Goal: Task Accomplishment & Management: Use online tool/utility

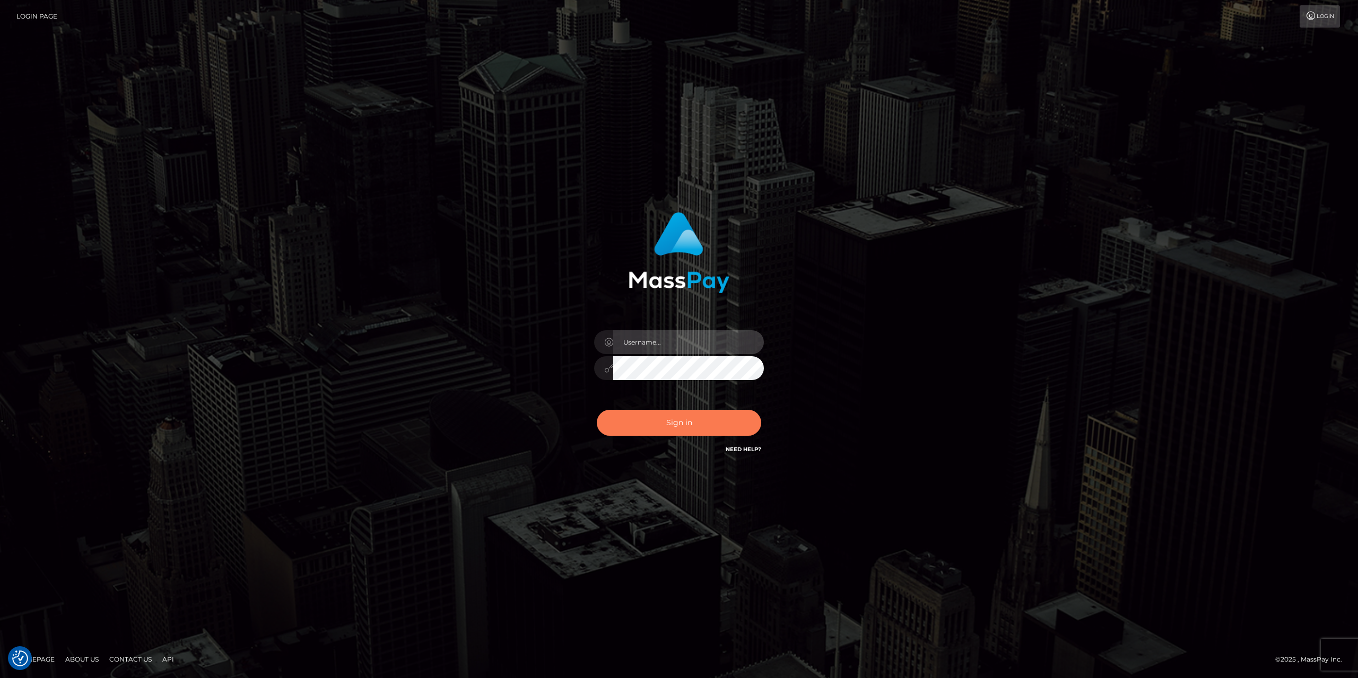
type input "gabriela.monteiro"
click at [644, 431] on button "Sign in" at bounding box center [679, 423] width 164 height 26
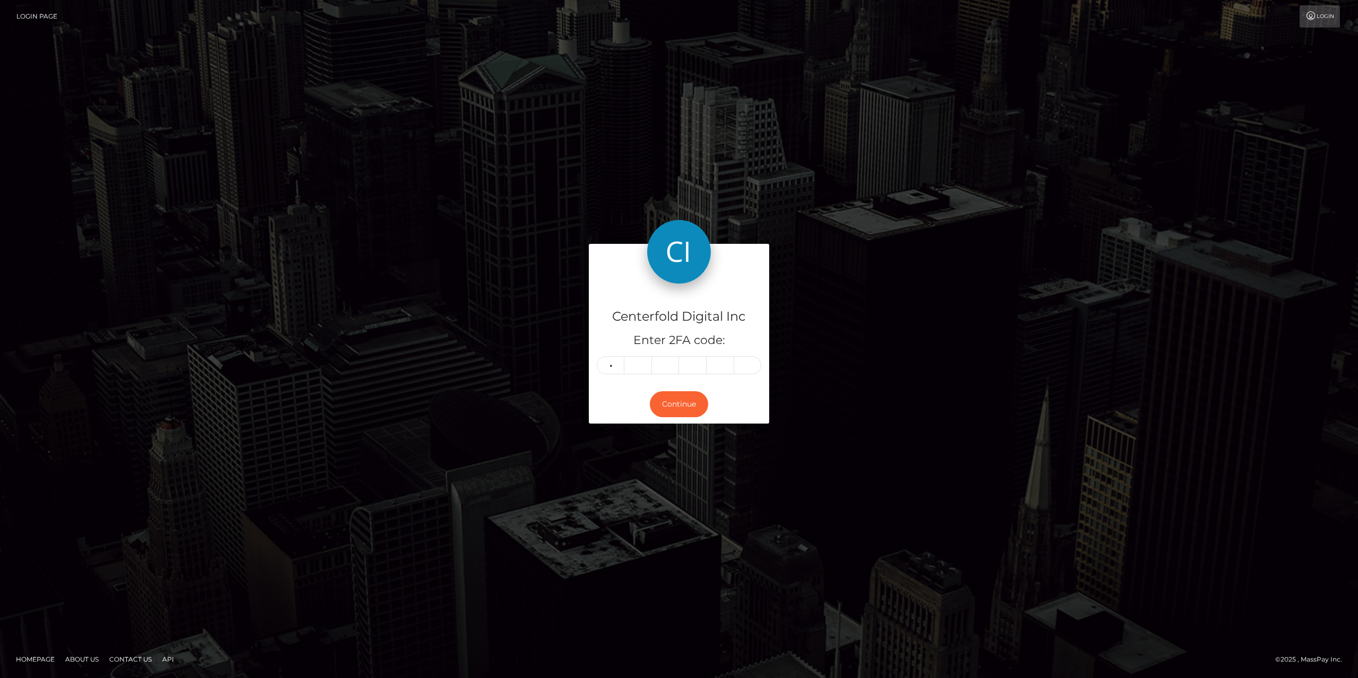
type input "5"
type input "1"
type input "7"
type input "2"
type input "8"
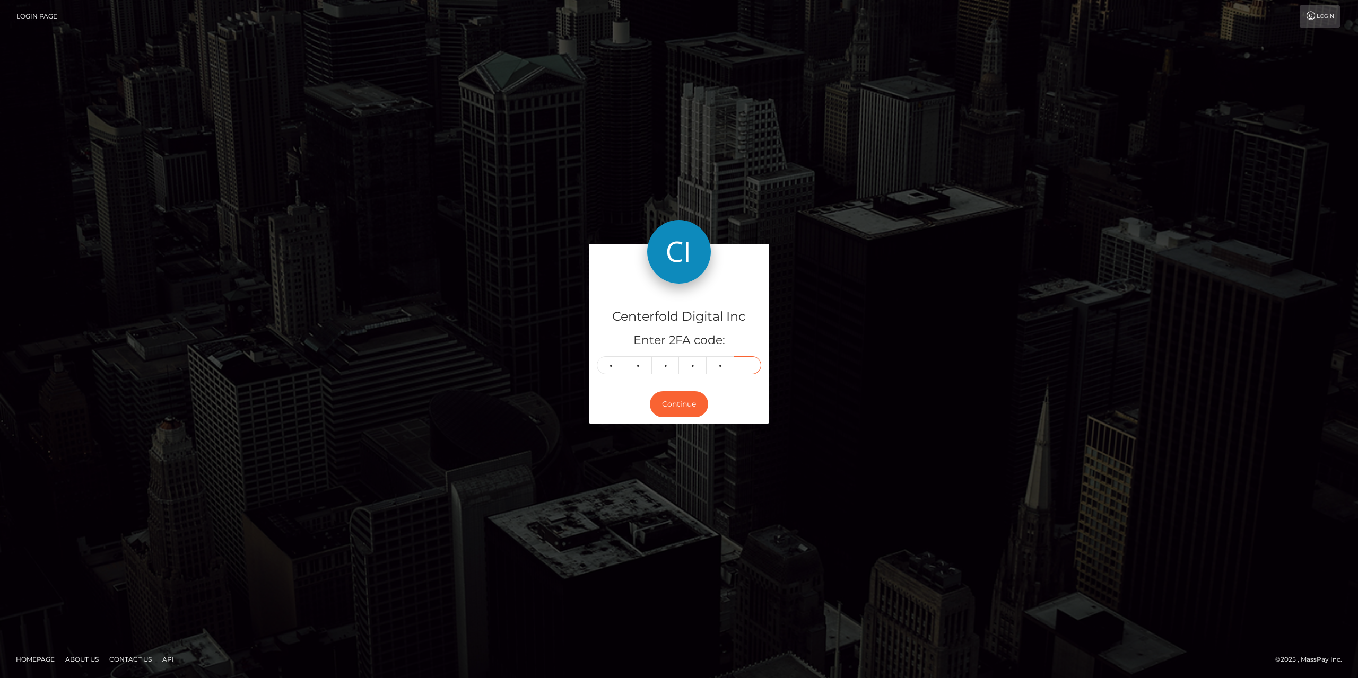
type input "8"
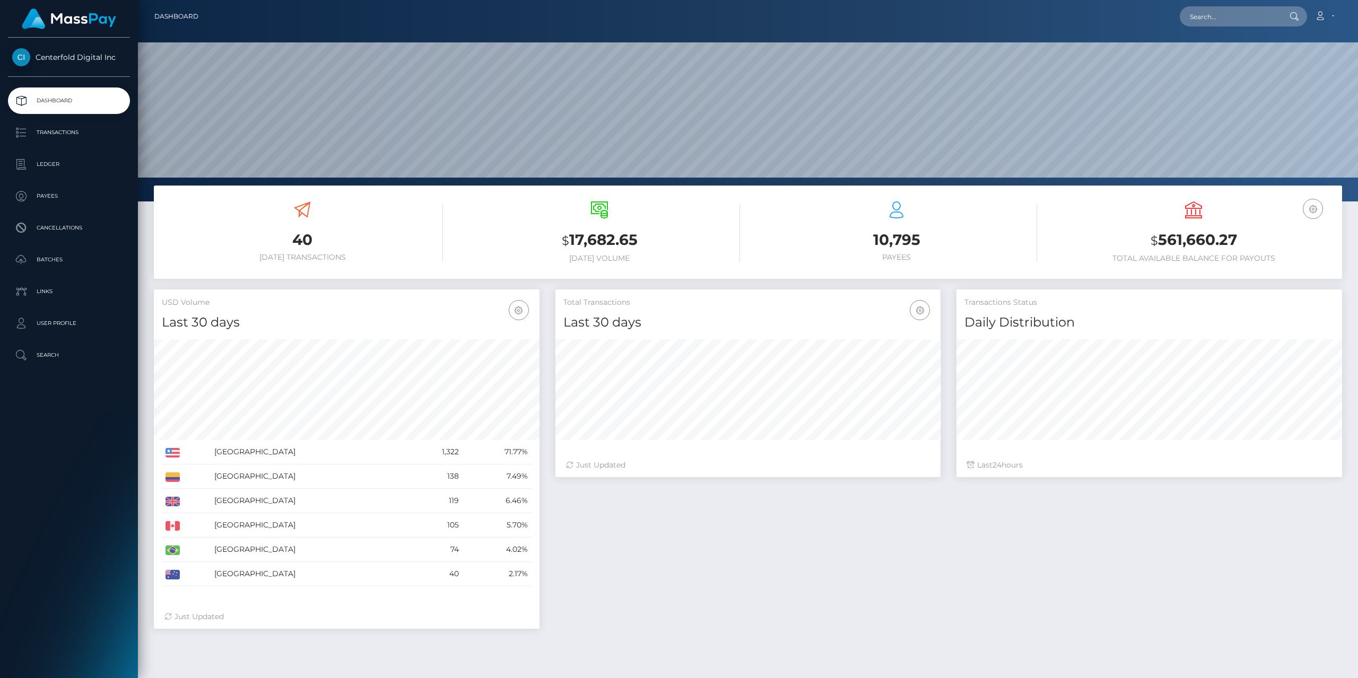
scroll to position [188, 385]
click at [50, 164] on p "Ledger" at bounding box center [69, 164] width 114 height 16
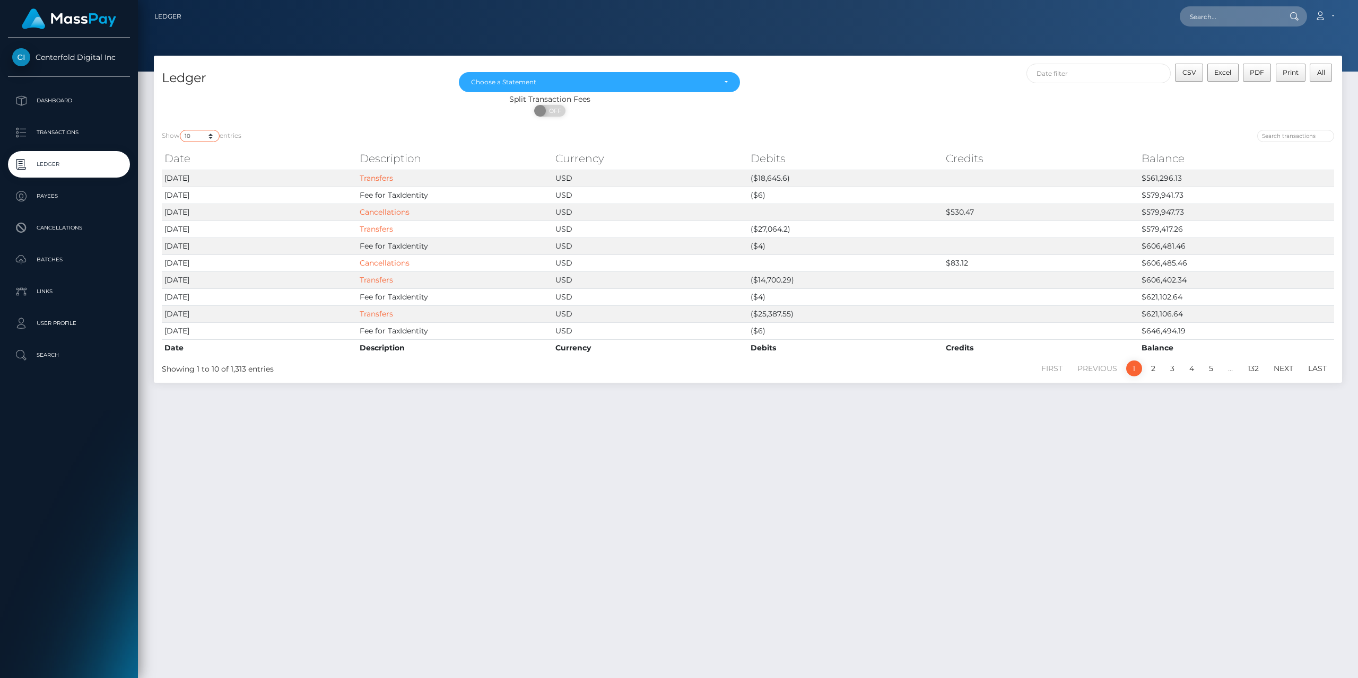
click at [204, 138] on select "10 25 50 100 250" at bounding box center [200, 136] width 40 height 12
select select "250"
click at [181, 130] on select "10 25 50 100 250" at bounding box center [200, 136] width 40 height 12
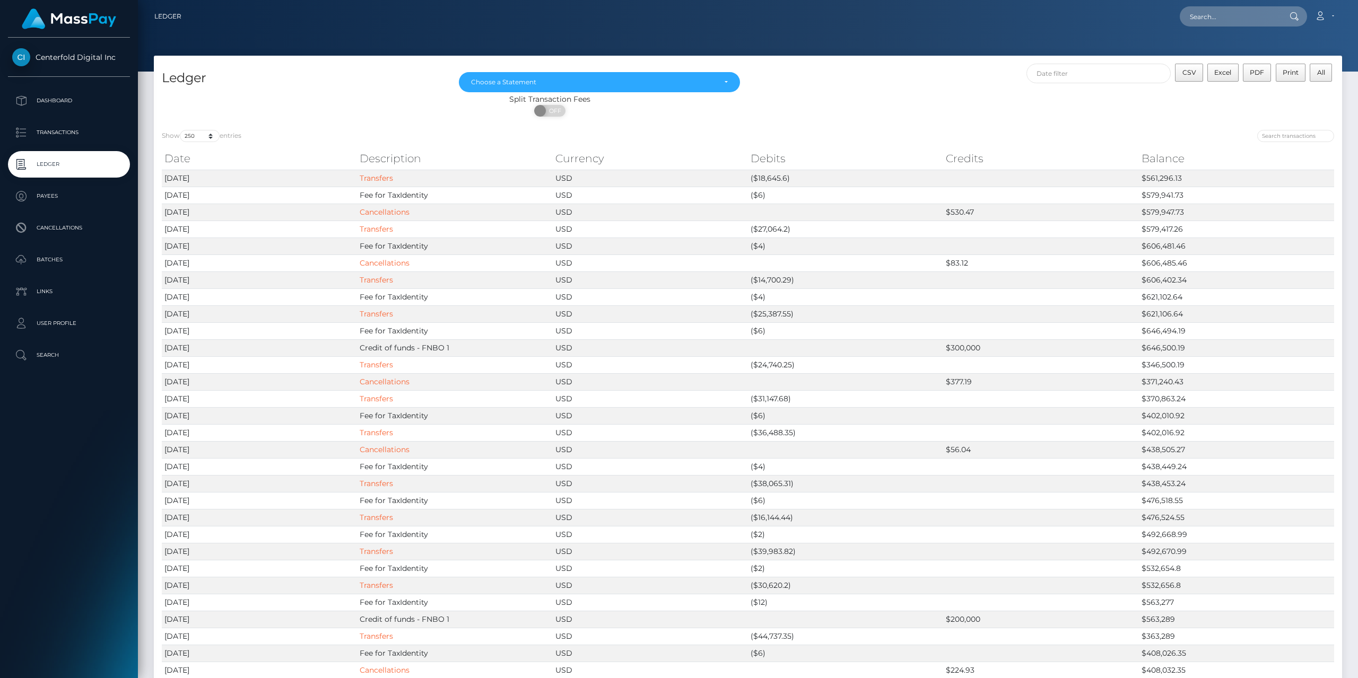
click at [619, 95] on div "Split Transaction Fees" at bounding box center [550, 99] width 792 height 11
click at [614, 88] on div "Choose a Statement" at bounding box center [599, 82] width 281 height 20
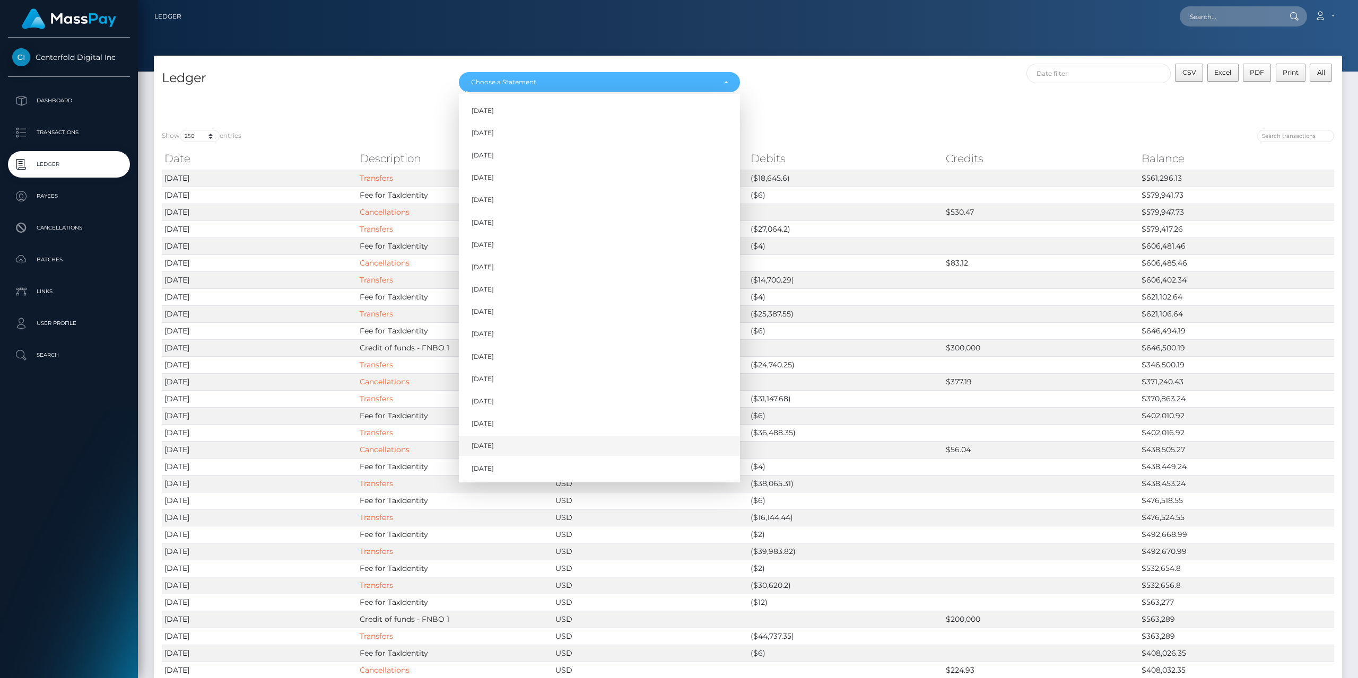
click at [493, 448] on span "Aug 2025" at bounding box center [483, 447] width 22 height 10
select select "Aug 2025"
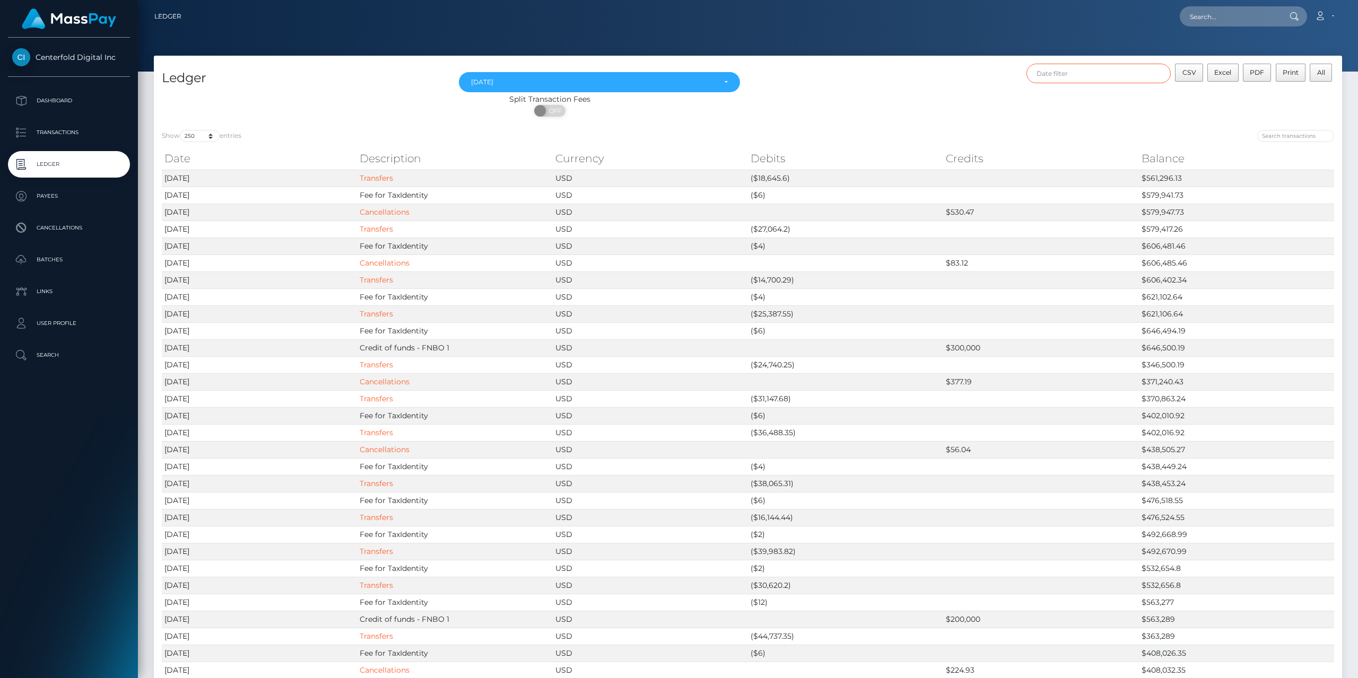
click at [1080, 70] on input "text" at bounding box center [1098, 74] width 145 height 20
click at [1230, 98] on th "Sep 2025" at bounding box center [1220, 100] width 85 height 14
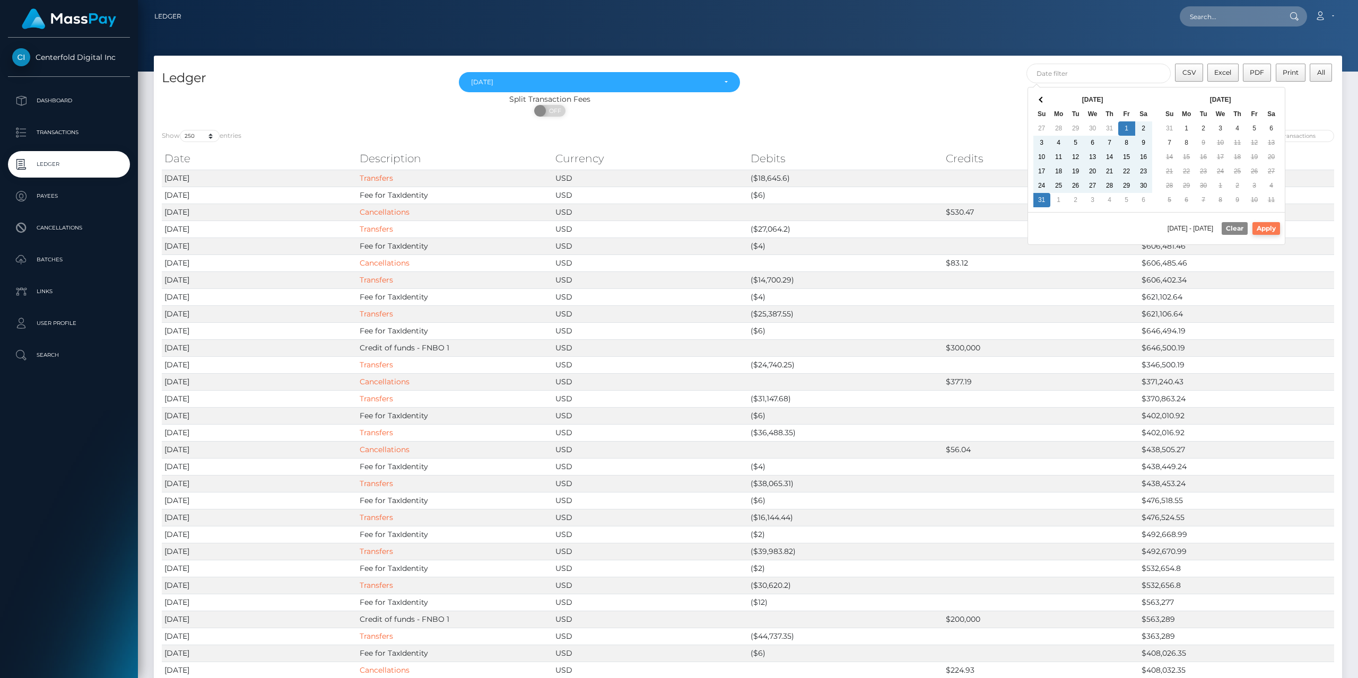
click at [1269, 229] on button "Apply" at bounding box center [1266, 228] width 28 height 13
type input "08/01/2025 - 08/31/2025"
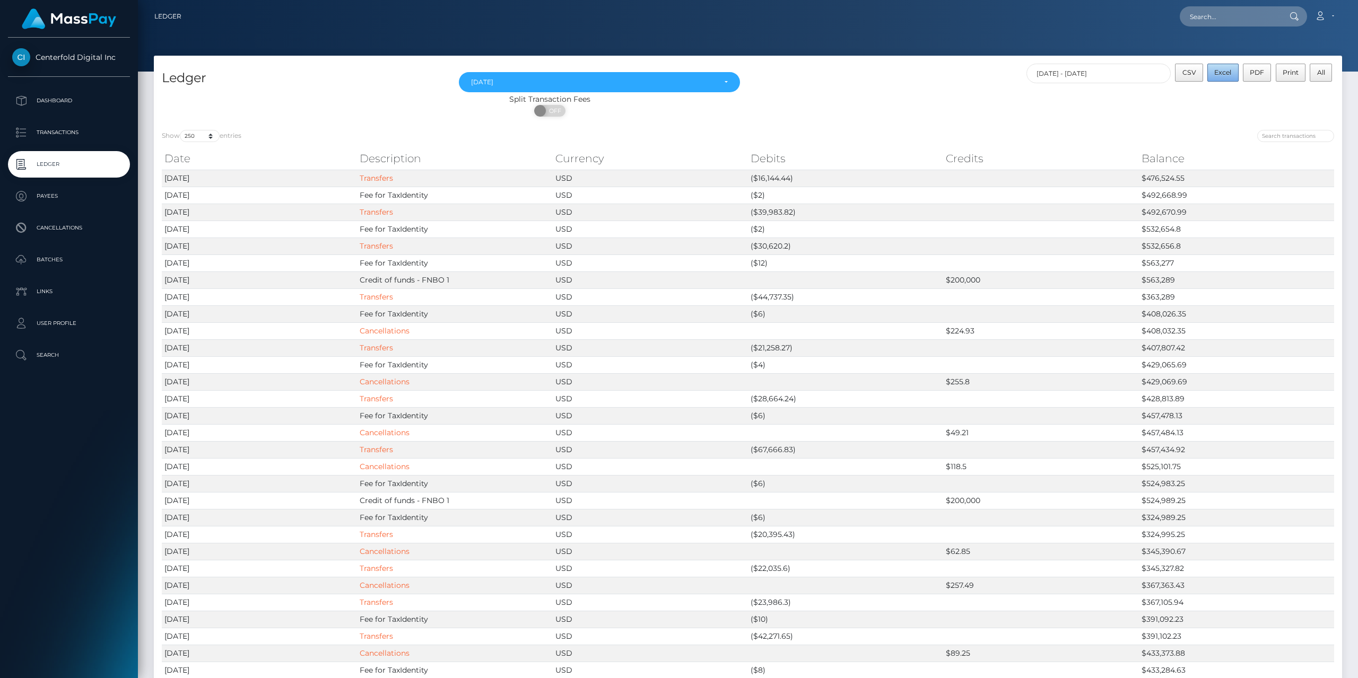
click at [1216, 75] on span "Excel" at bounding box center [1222, 72] width 17 height 8
